Goal: Information Seeking & Learning: Compare options

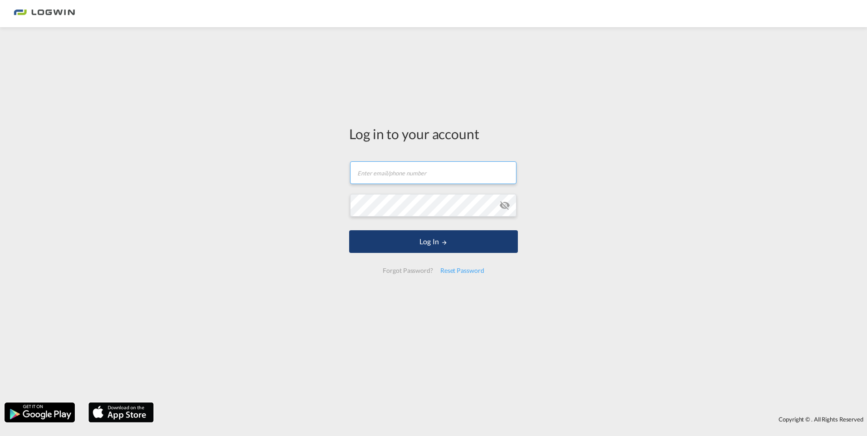
type input "[PERSON_NAME][EMAIL_ADDRESS][DOMAIN_NAME]"
click at [395, 240] on button "Log In" at bounding box center [433, 241] width 169 height 23
